Goal: Task Accomplishment & Management: Use online tool/utility

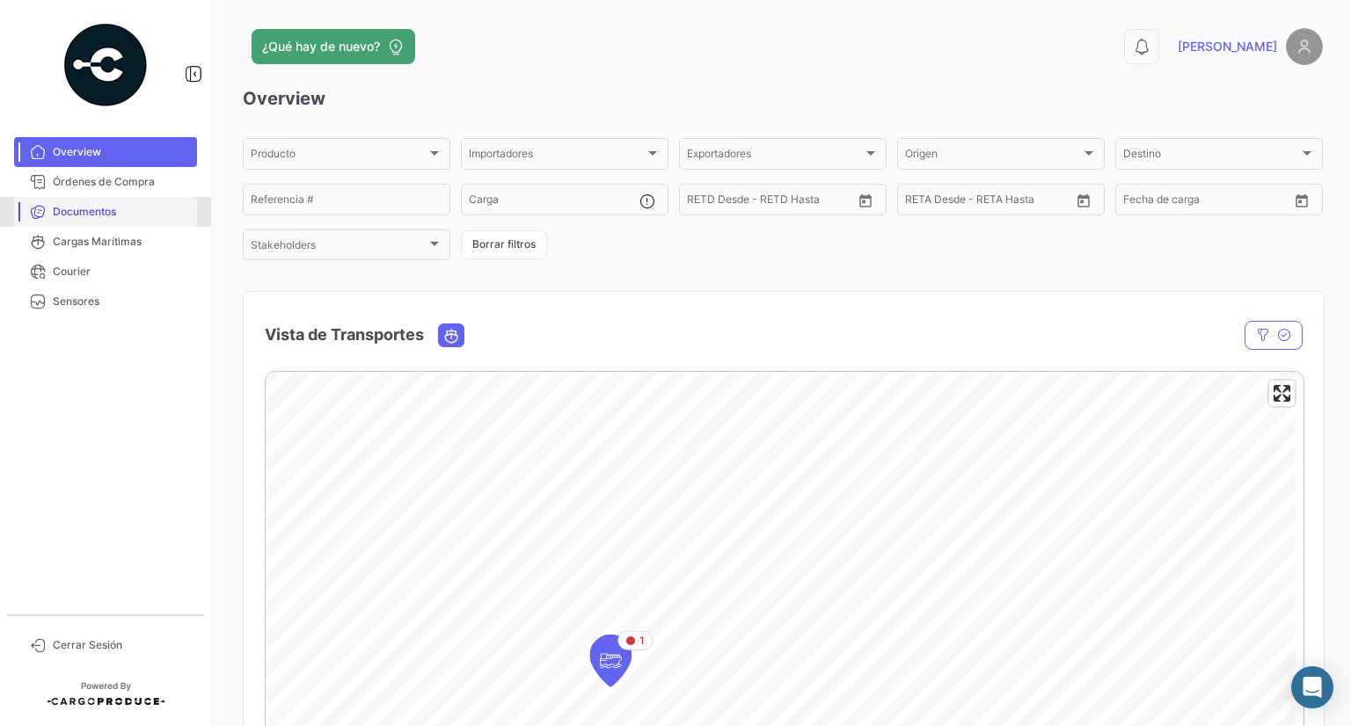
click at [81, 219] on span "Documentos" at bounding box center [121, 212] width 137 height 16
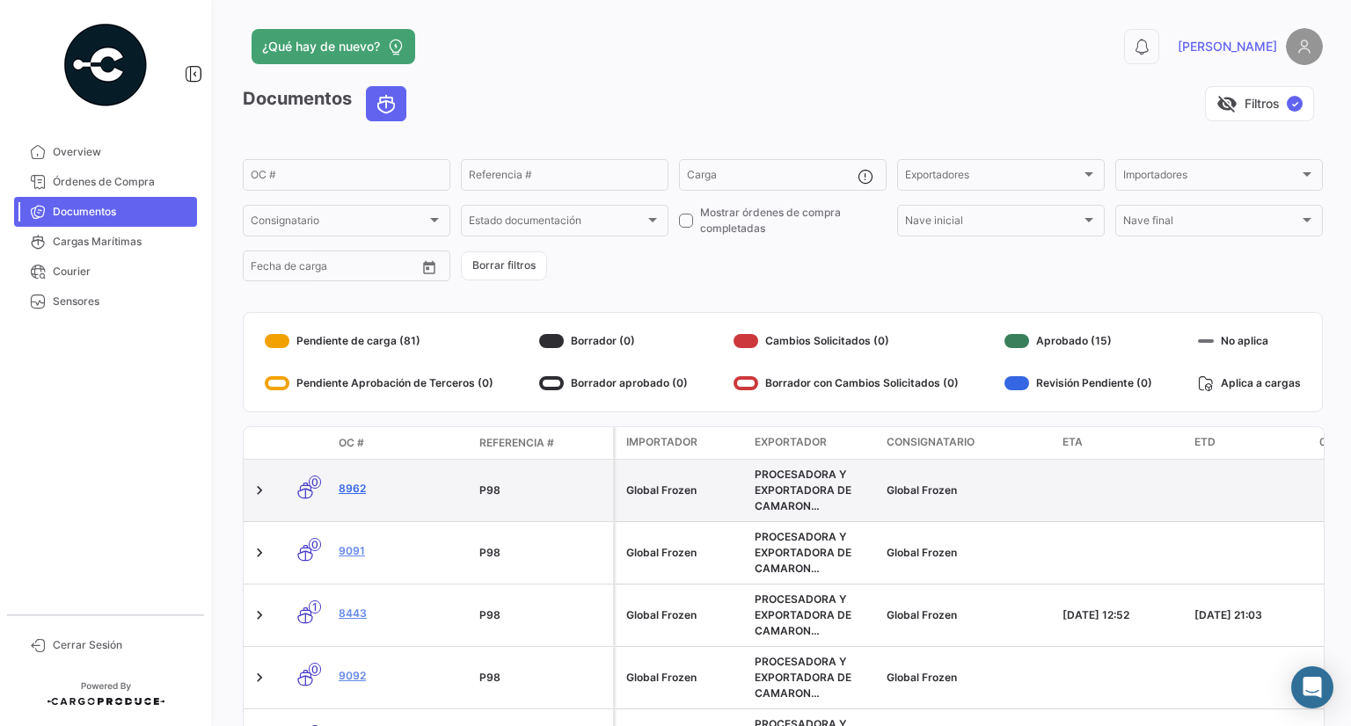
click at [342, 483] on link "8962" at bounding box center [402, 489] width 127 height 16
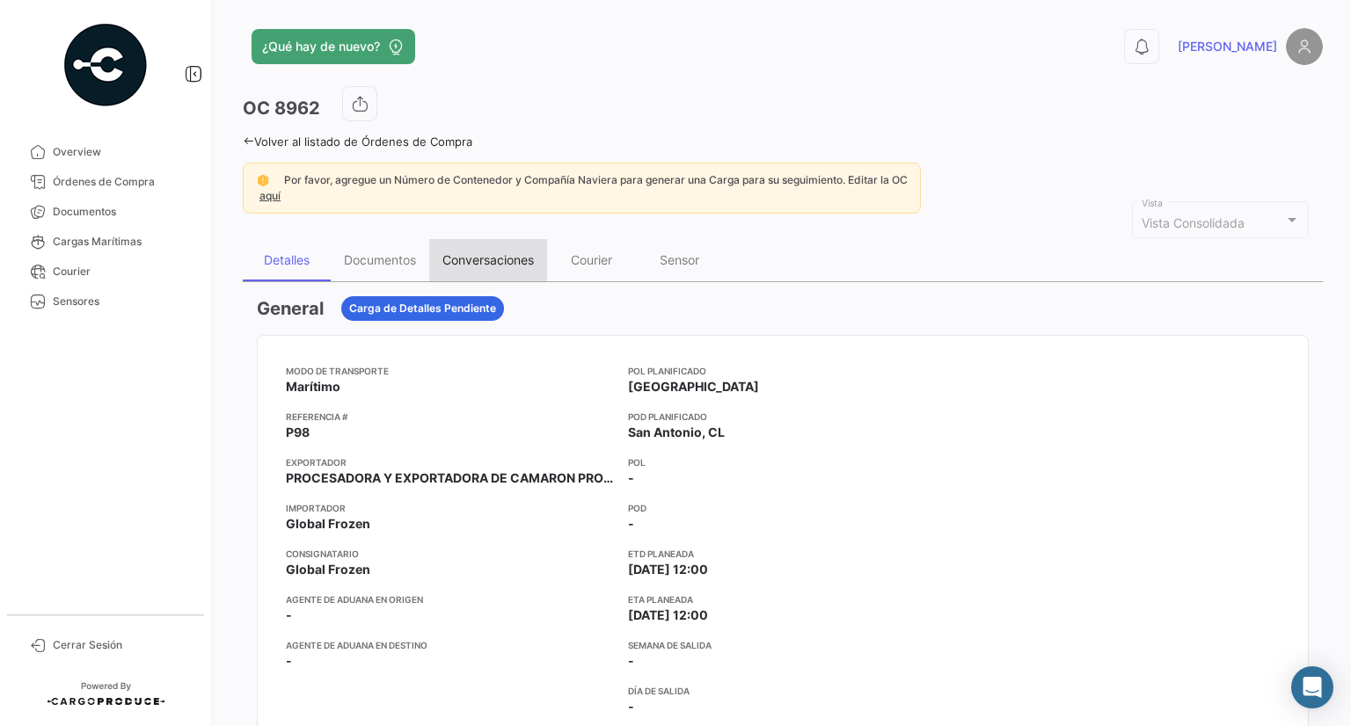
click at [491, 265] on div "Conversaciones" at bounding box center [487, 259] width 91 height 15
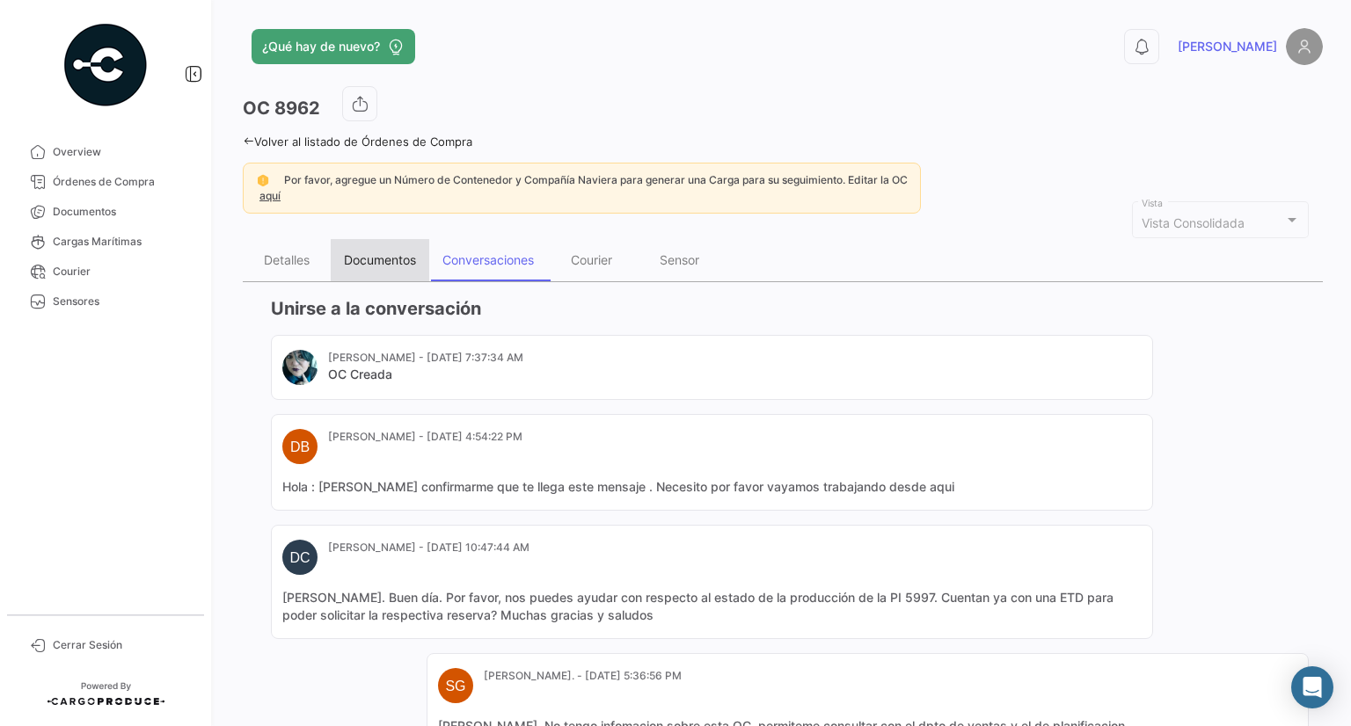
click at [368, 255] on div "Documentos" at bounding box center [380, 259] width 72 height 15
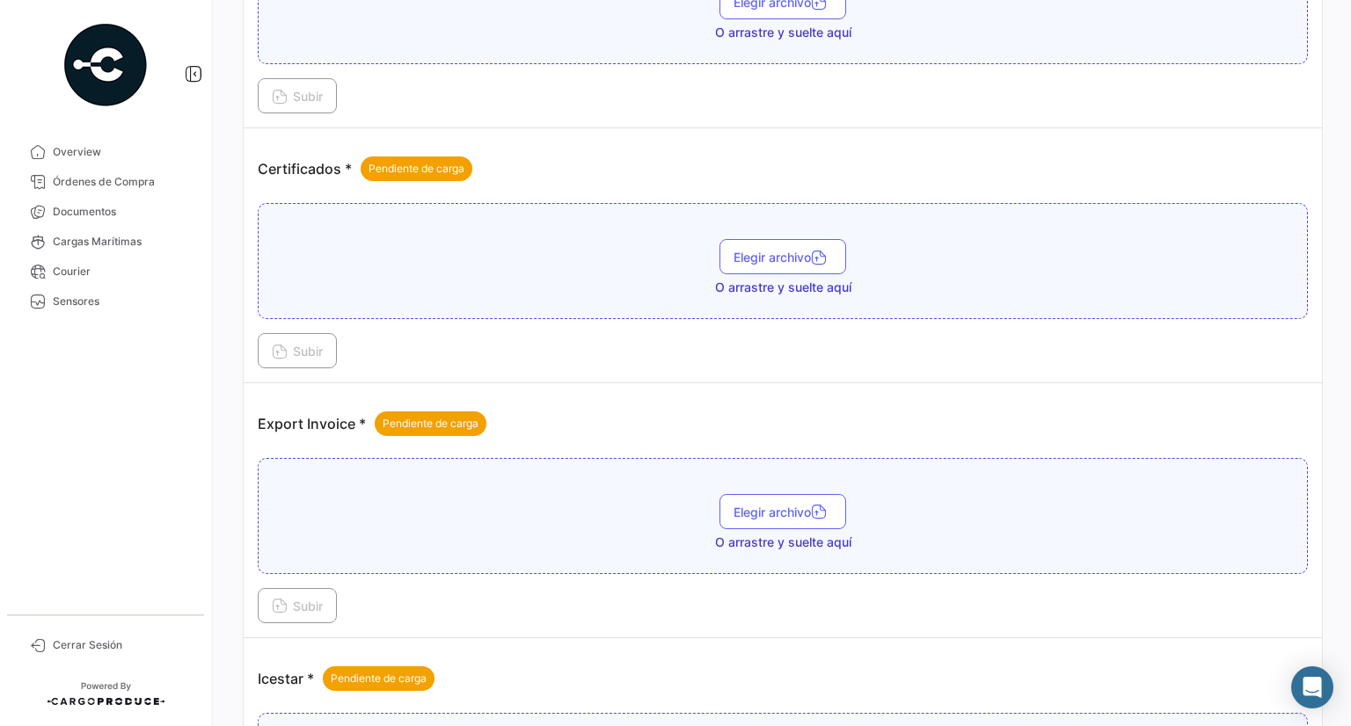
scroll to position [1408, 0]
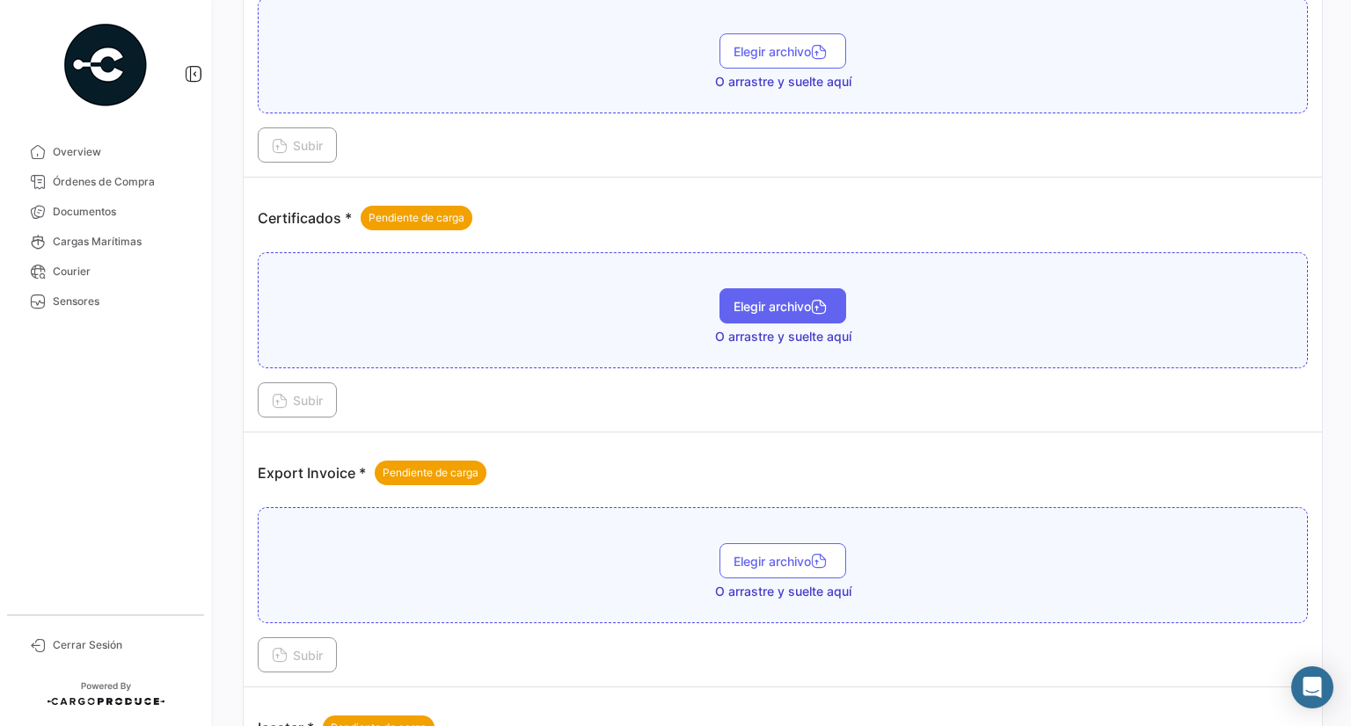
click at [785, 299] on span "Elegir archivo" at bounding box center [782, 306] width 98 height 15
click at [781, 320] on button "Elegir archivo" at bounding box center [782, 323] width 127 height 35
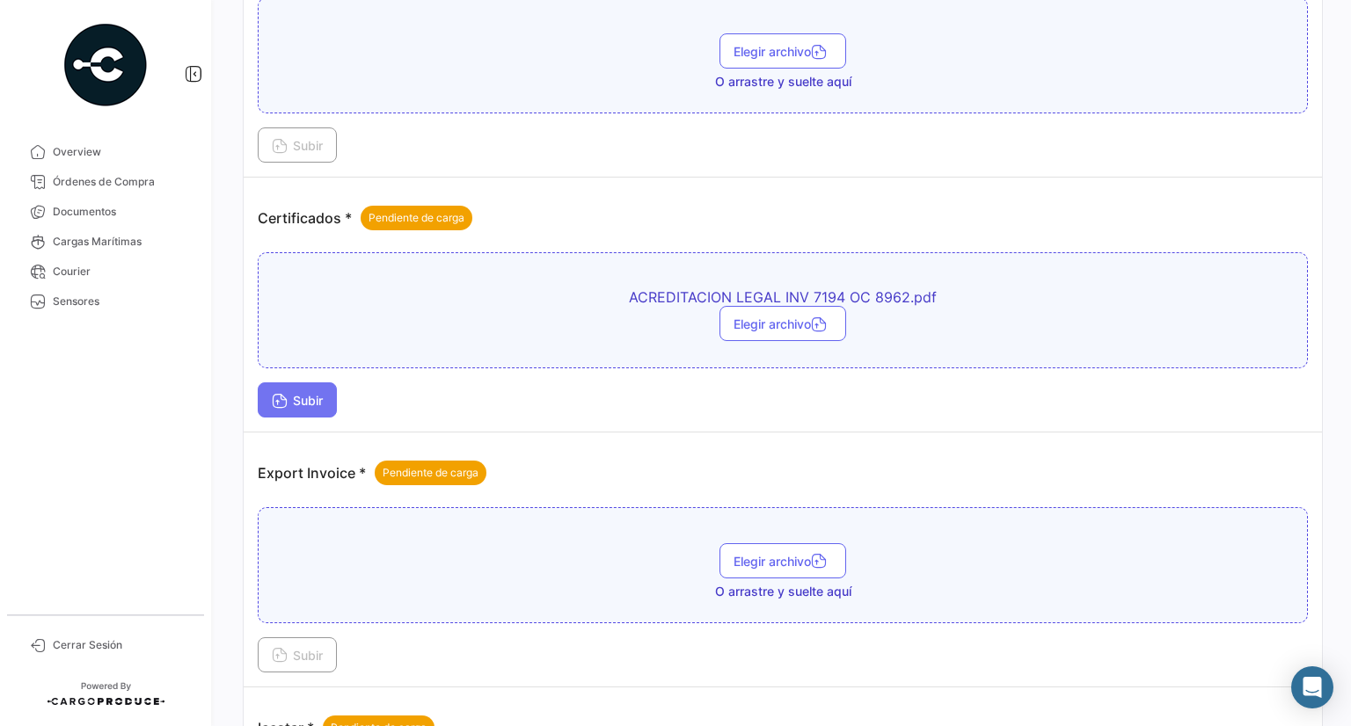
click at [301, 394] on span "Subir" at bounding box center [297, 400] width 51 height 15
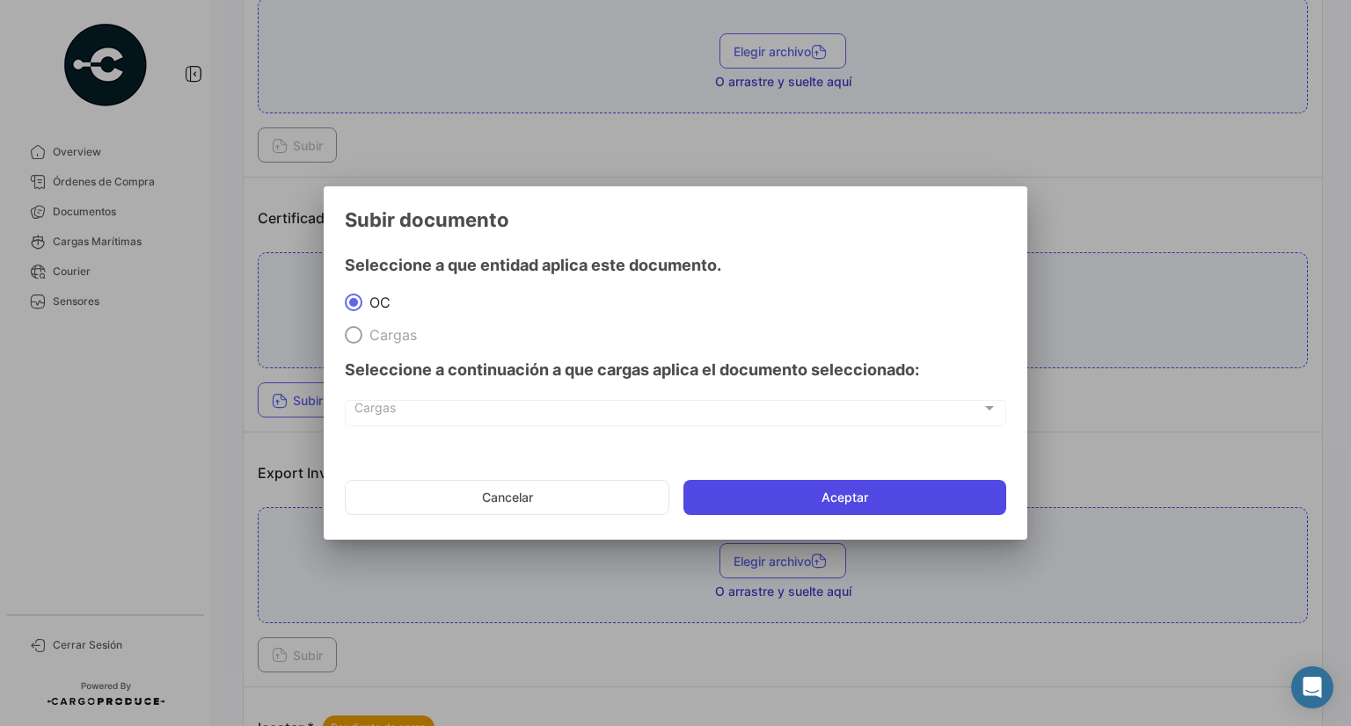
click at [912, 504] on button "Aceptar" at bounding box center [844, 497] width 323 height 35
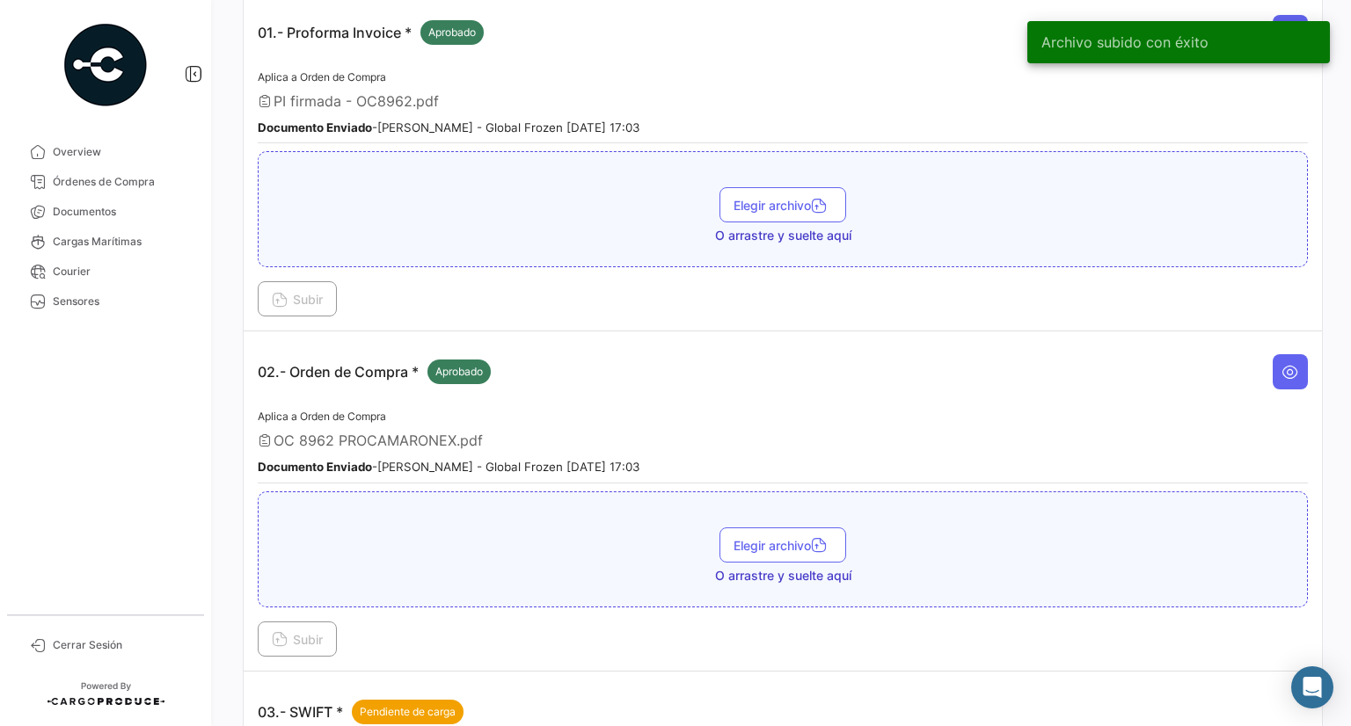
scroll to position [395, 0]
